Goal: Check status

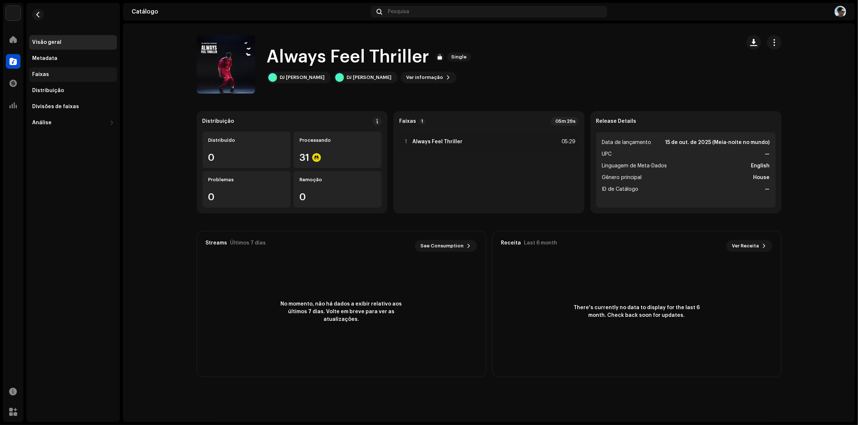
click at [50, 74] on div "Faixas" at bounding box center [73, 75] width 82 height 6
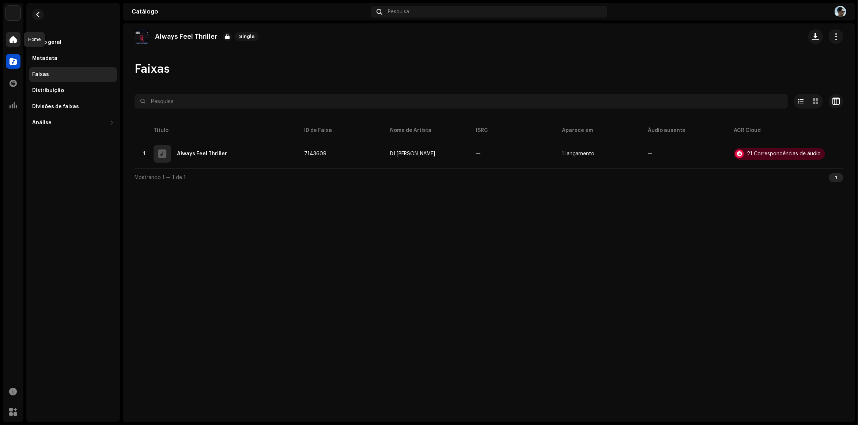
click at [17, 38] on div at bounding box center [13, 39] width 15 height 15
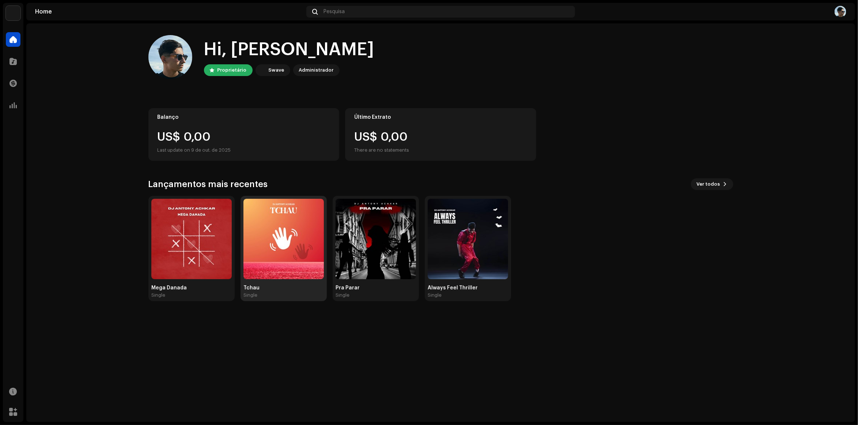
click at [309, 220] on img at bounding box center [283, 239] width 80 height 80
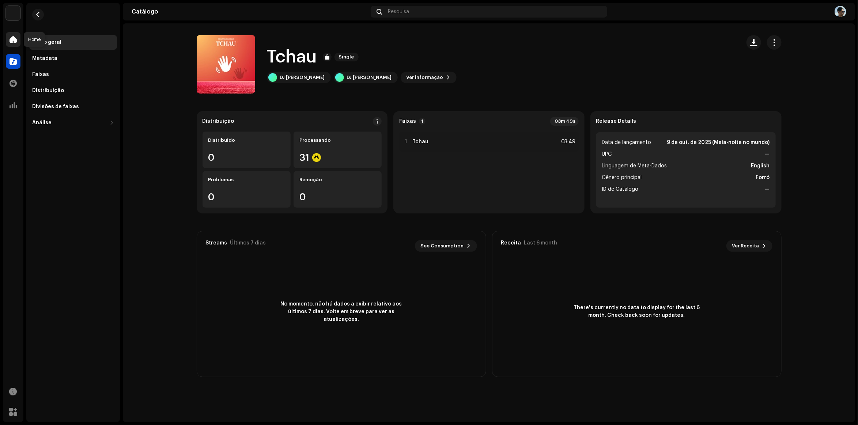
click at [13, 42] on div at bounding box center [13, 39] width 15 height 15
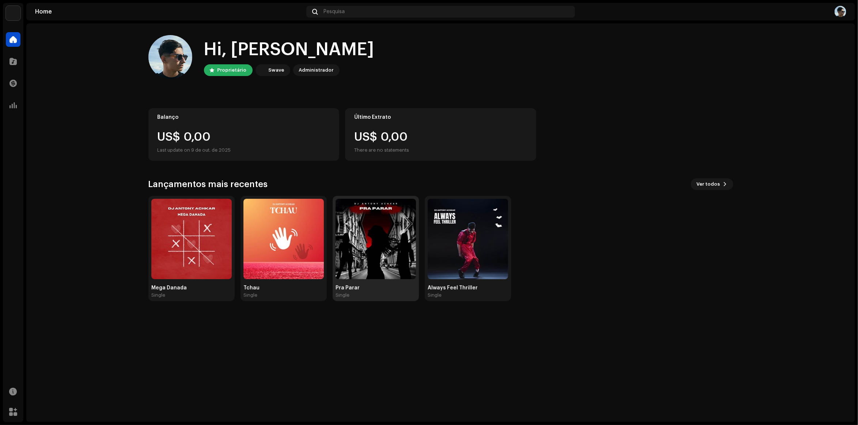
click at [390, 260] on img at bounding box center [376, 239] width 80 height 80
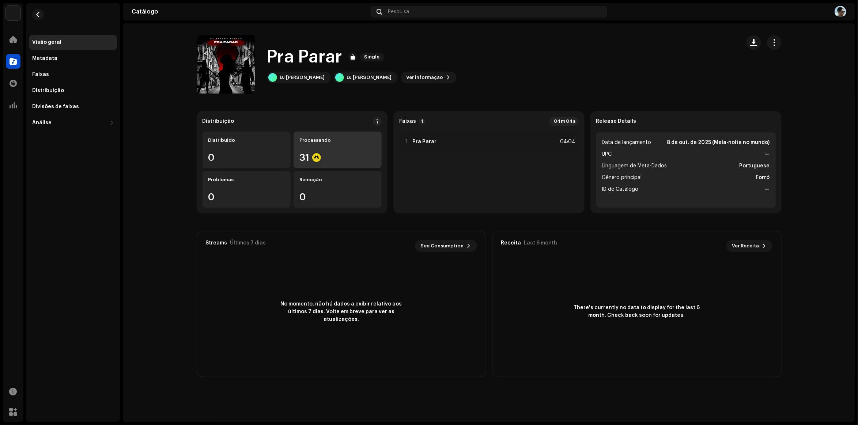
click at [324, 162] on div "31" at bounding box center [337, 158] width 76 height 10
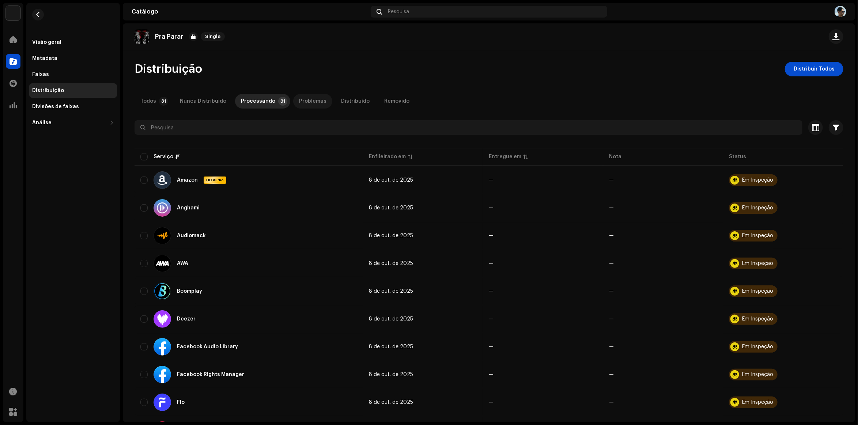
click at [316, 104] on div "Problemas" at bounding box center [312, 101] width 27 height 15
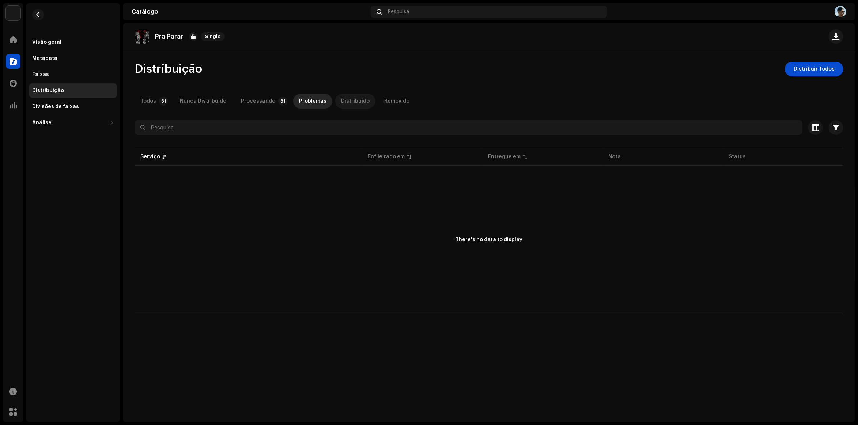
click at [348, 105] on div "Distribuído" at bounding box center [355, 101] width 29 height 15
click at [20, 38] on div "Home" at bounding box center [13, 39] width 20 height 20
